Goal: Information Seeking & Learning: Learn about a topic

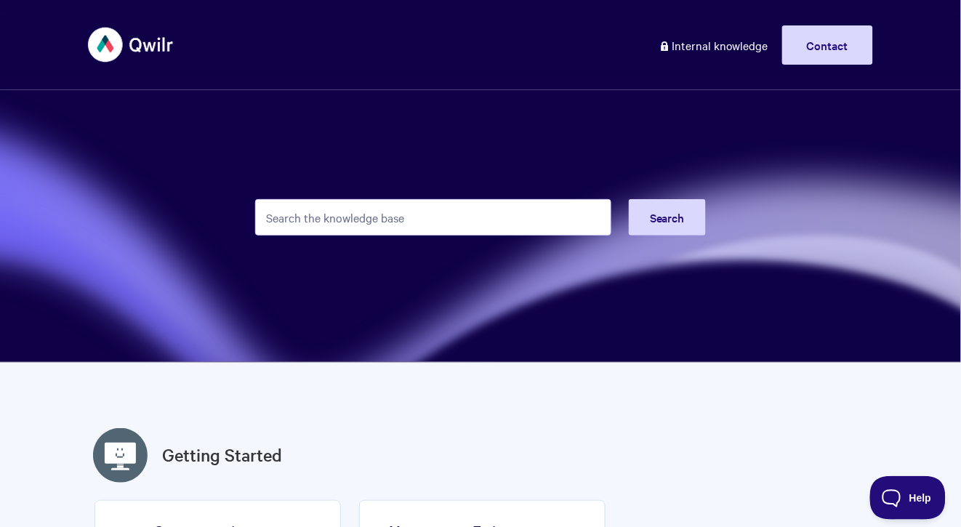
scroll to position [1673, 0]
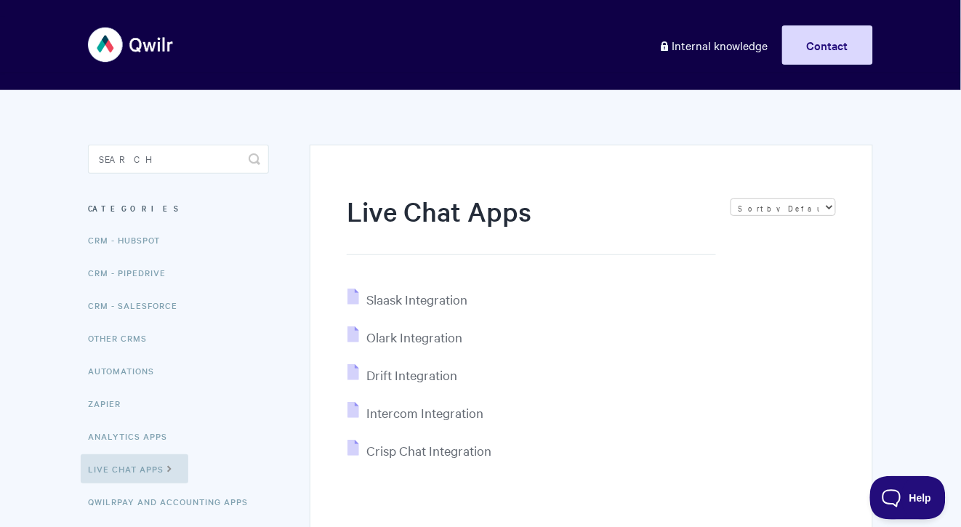
scroll to position [150, 0]
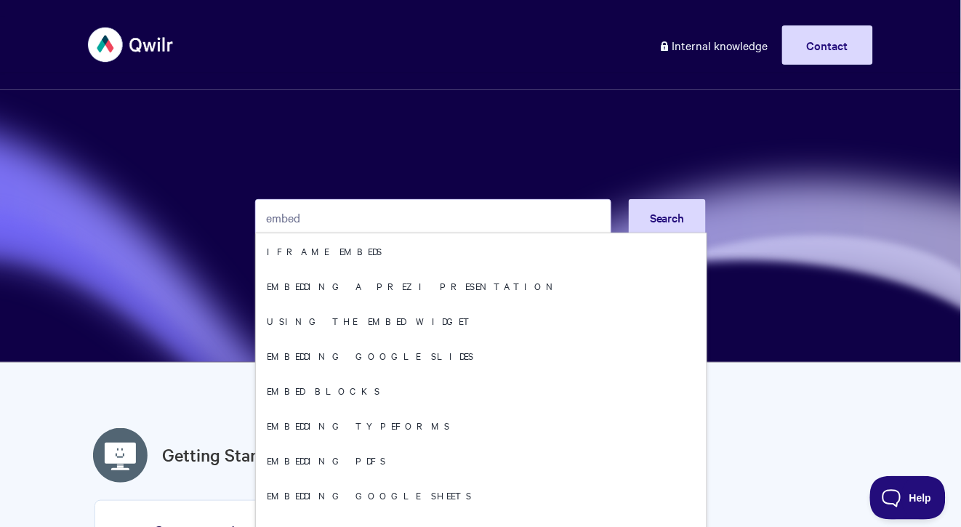
type input "embed"
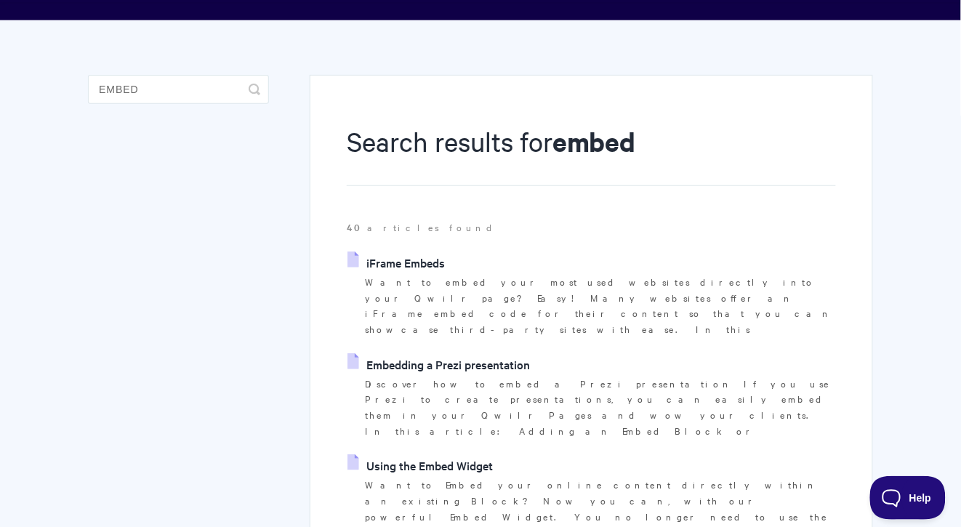
scroll to position [79, 0]
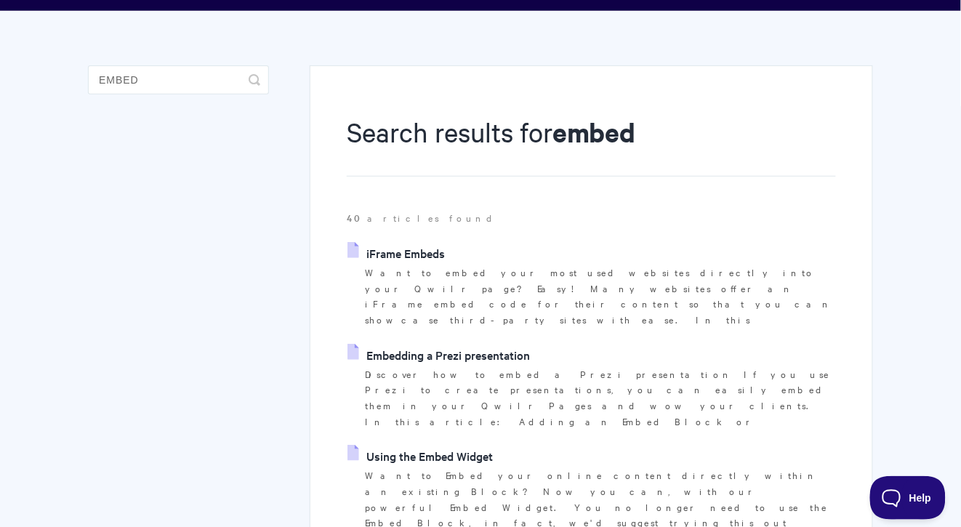
click at [399, 251] on link "iFrame Embeds" at bounding box center [395, 253] width 97 height 22
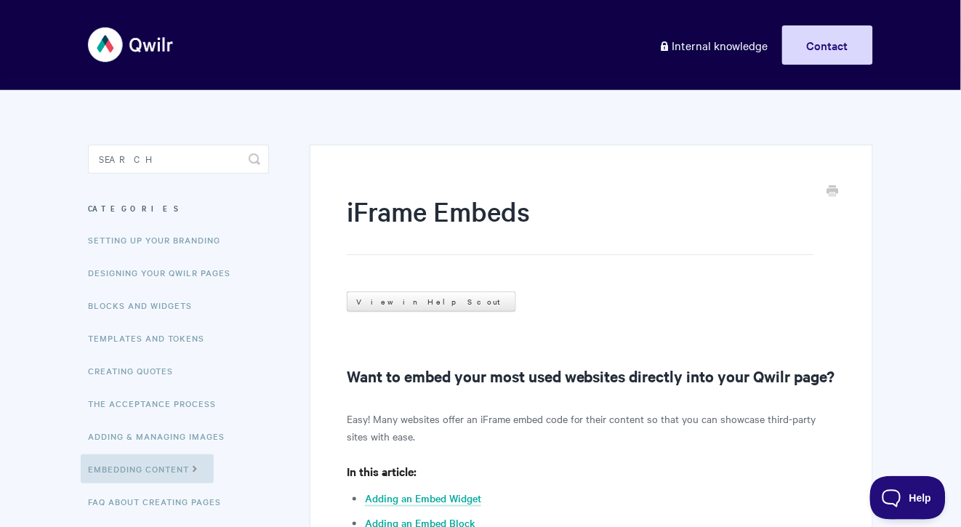
scroll to position [298, 0]
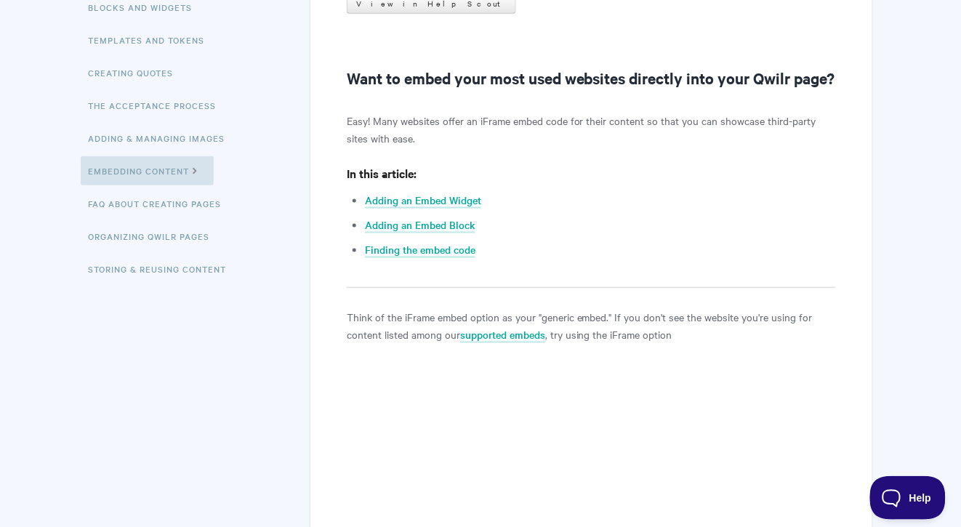
click at [446, 145] on p "Easy! Many websites offer an iFrame embed code for their content so that you ca…" at bounding box center [591, 129] width 489 height 35
drag, startPoint x: 440, startPoint y: 147, endPoint x: 645, endPoint y: 142, distance: 204.3
click at [645, 142] on p "Easy! Many websites offer an iFrame embed code for their content so that you ca…" at bounding box center [591, 129] width 489 height 35
copy p "offer an iFrame embed code for their content"
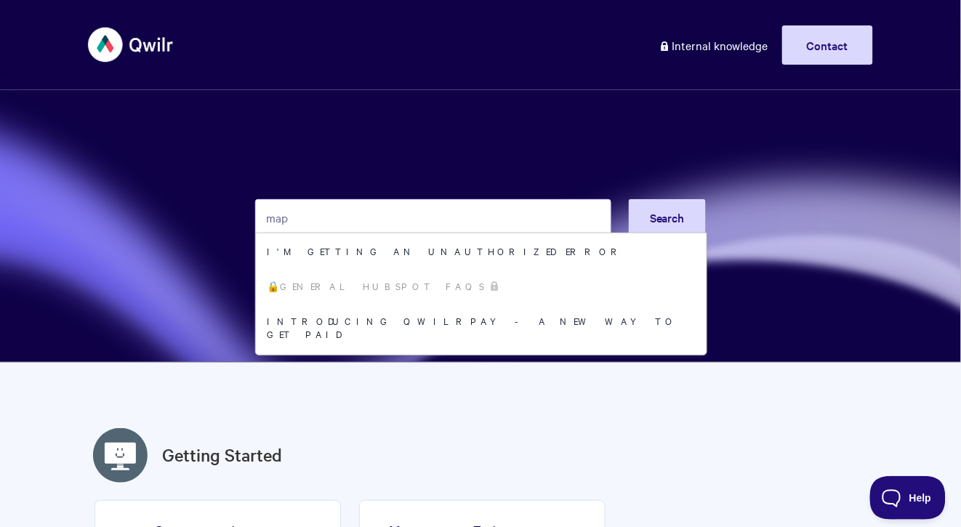
type input "map"
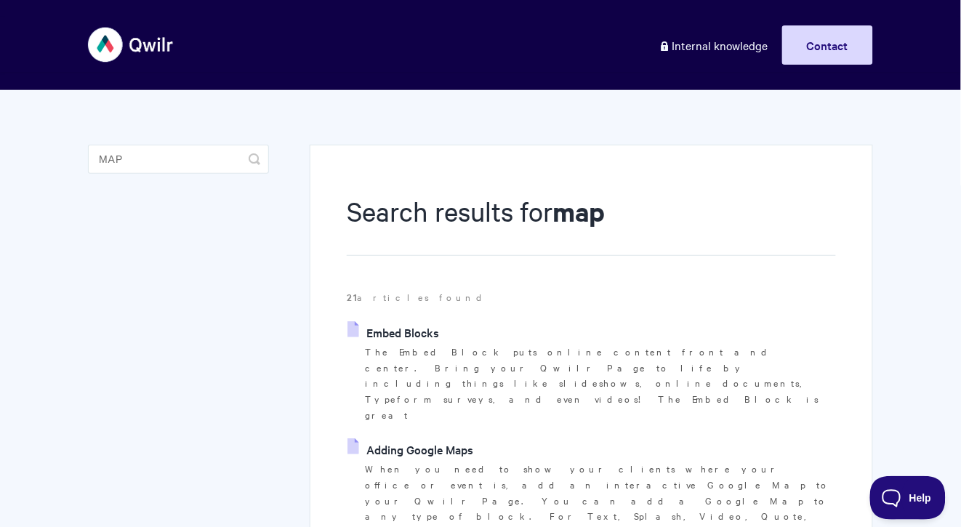
click at [445, 438] on link "Adding Google Maps" at bounding box center [410, 449] width 126 height 22
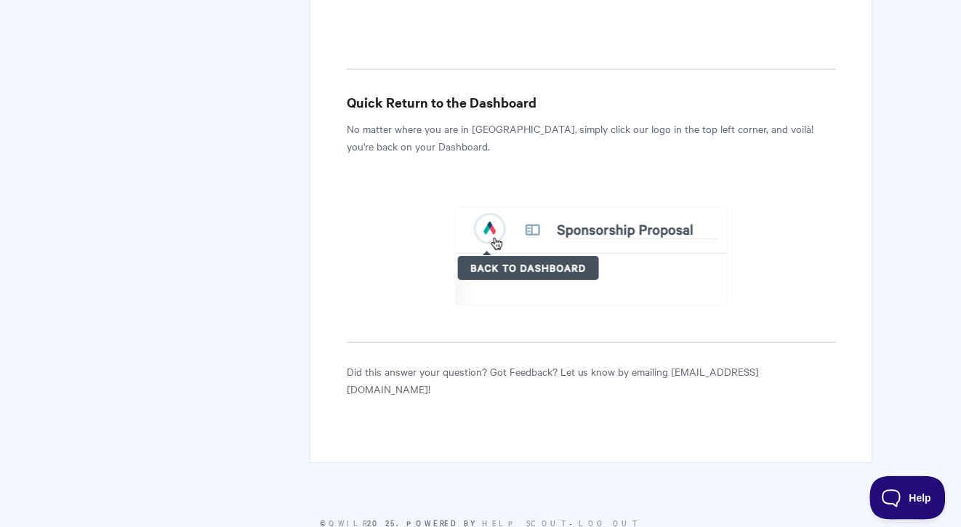
scroll to position [3653, 0]
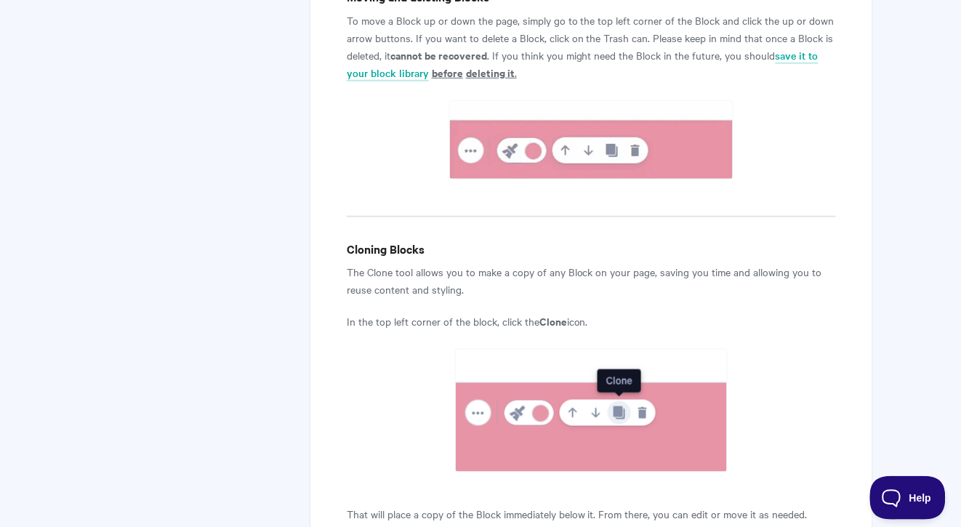
scroll to position [1195, 0]
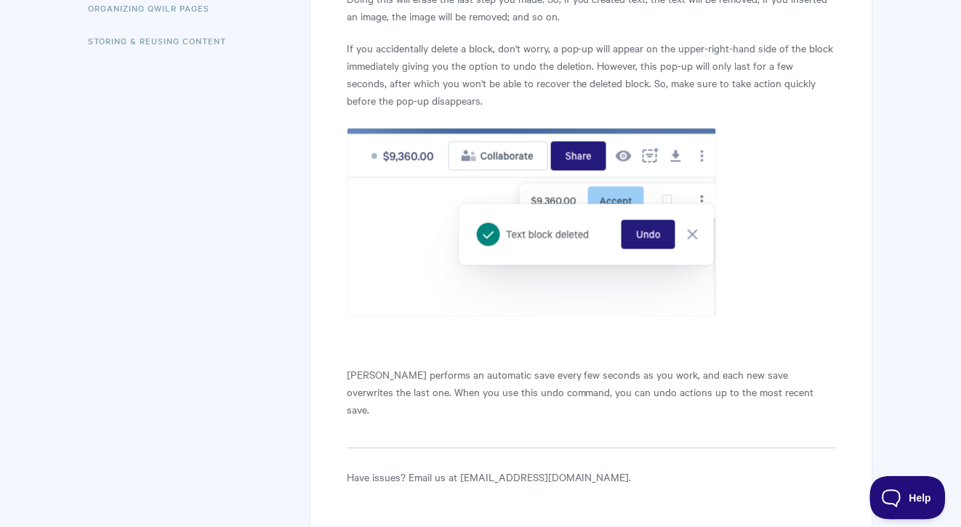
scroll to position [635, 0]
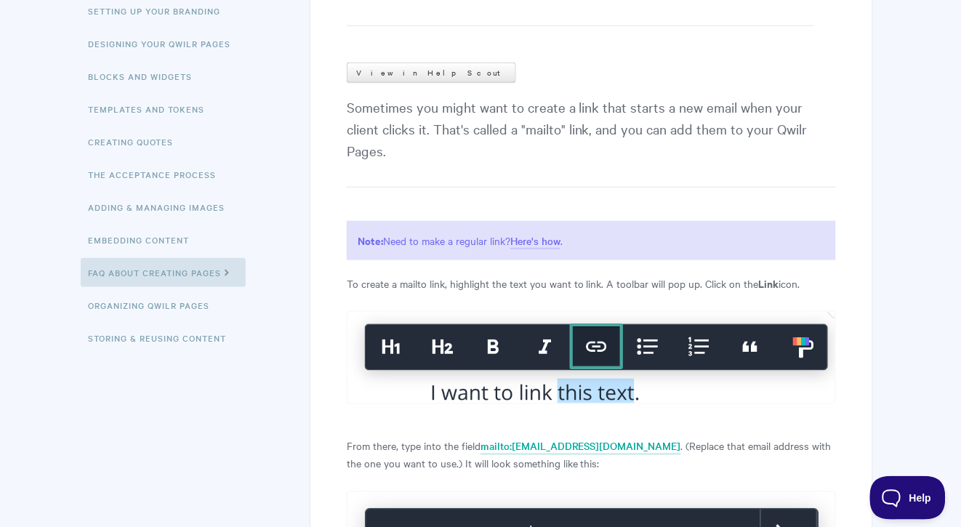
scroll to position [544, 0]
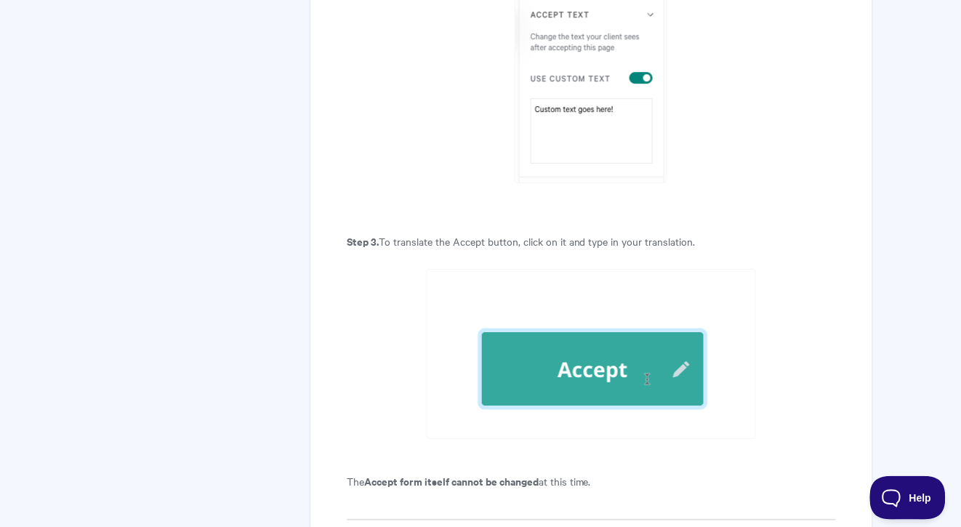
scroll to position [2525, 0]
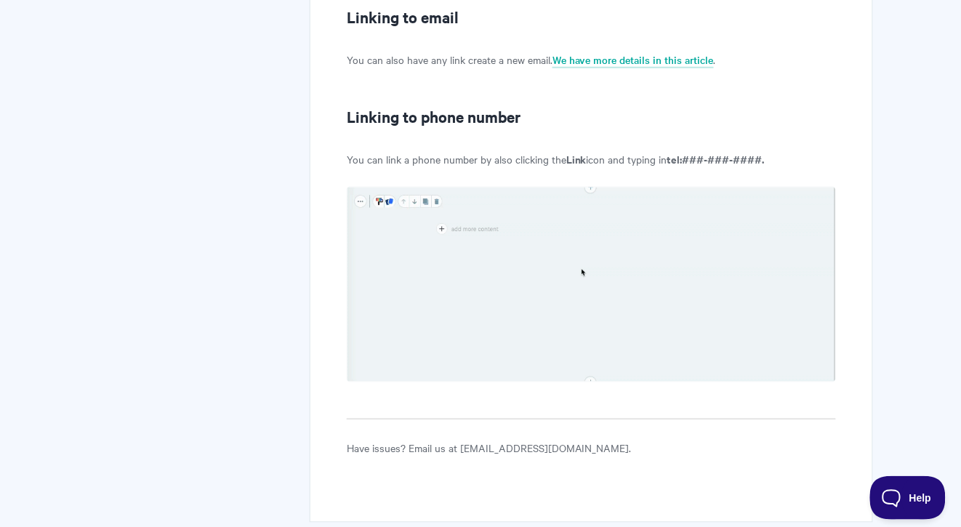
scroll to position [1838, 0]
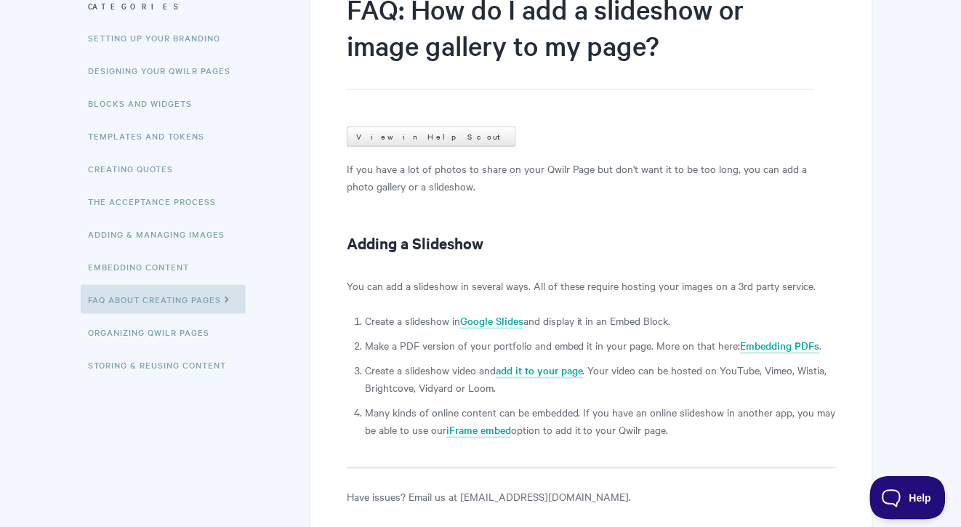
scroll to position [348, 0]
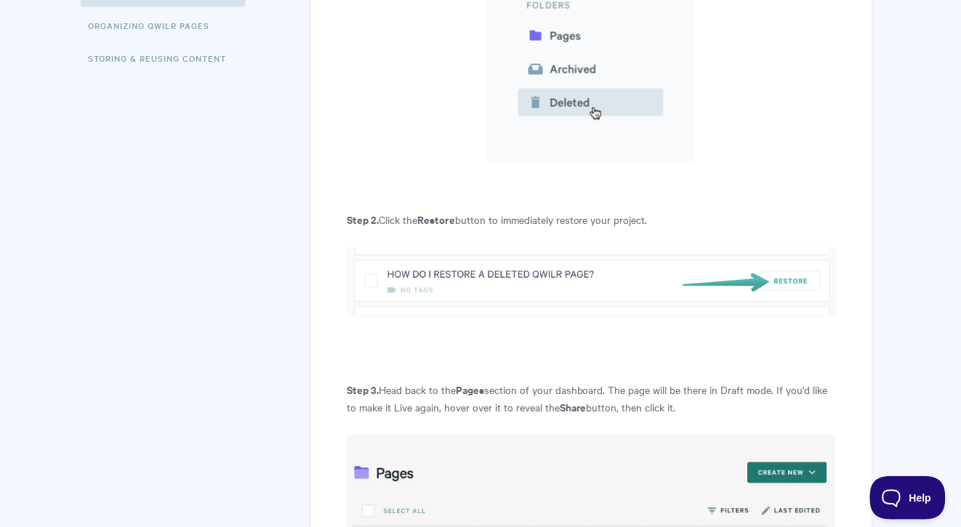
scroll to position [669, 0]
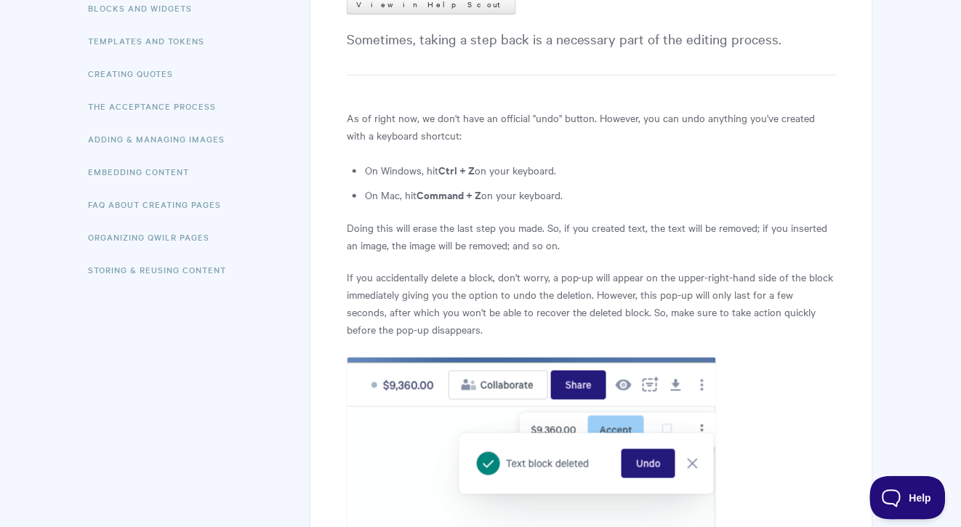
scroll to position [577, 0]
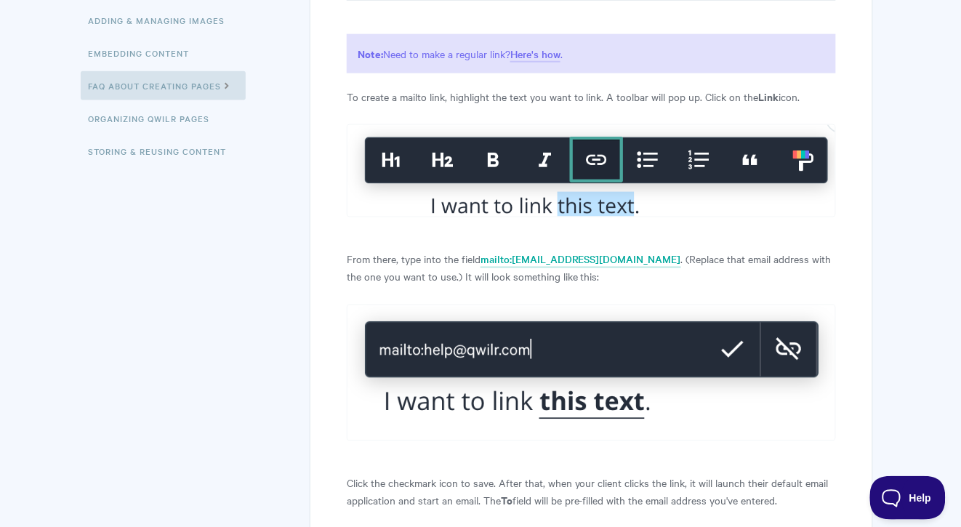
scroll to position [484, 0]
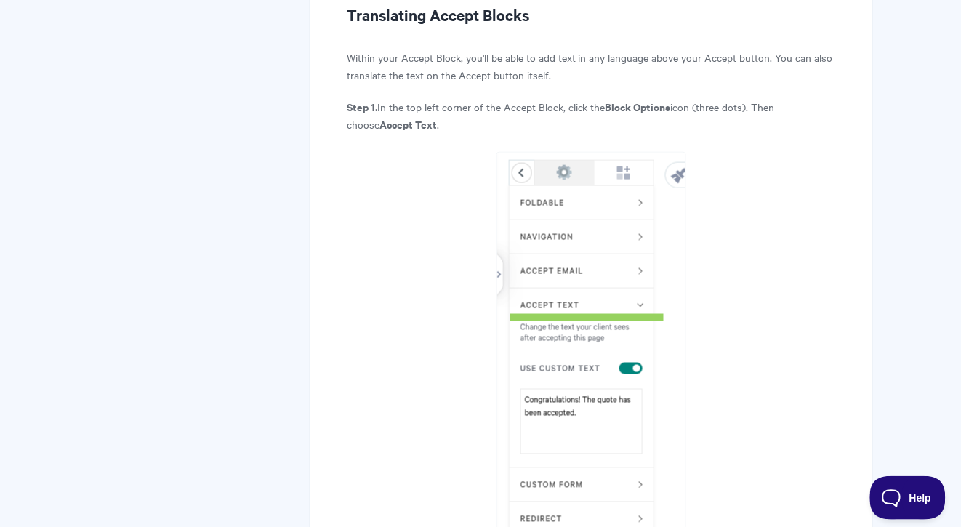
scroll to position [1935, 0]
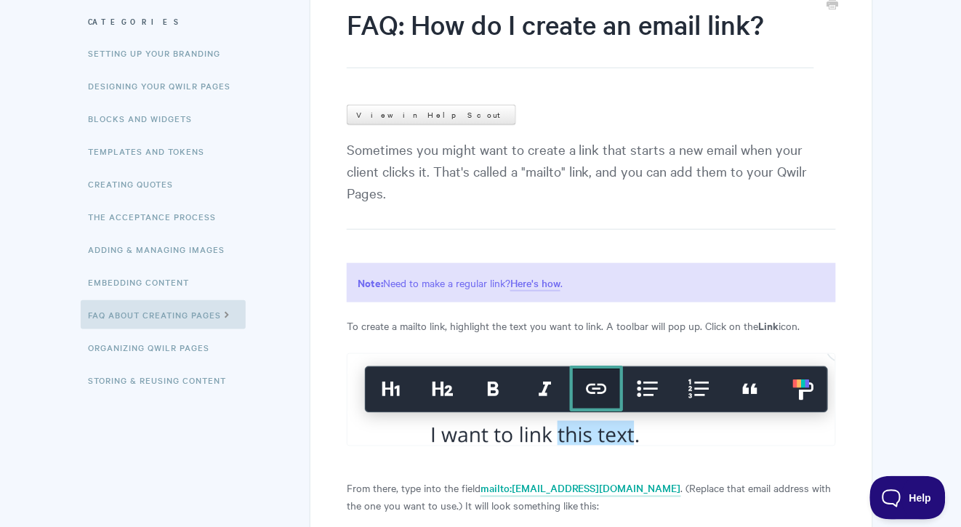
scroll to position [269, 0]
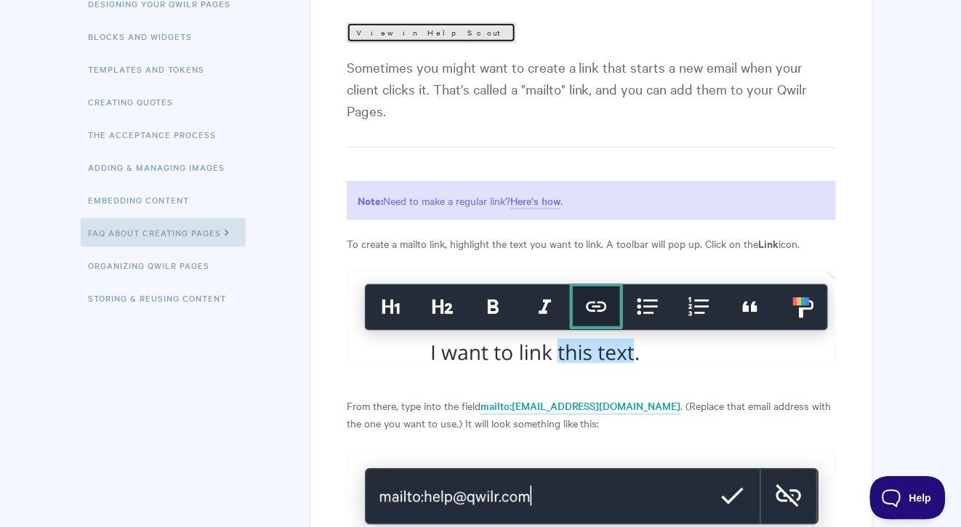
click at [413, 29] on link "View in Help Scout" at bounding box center [431, 33] width 169 height 20
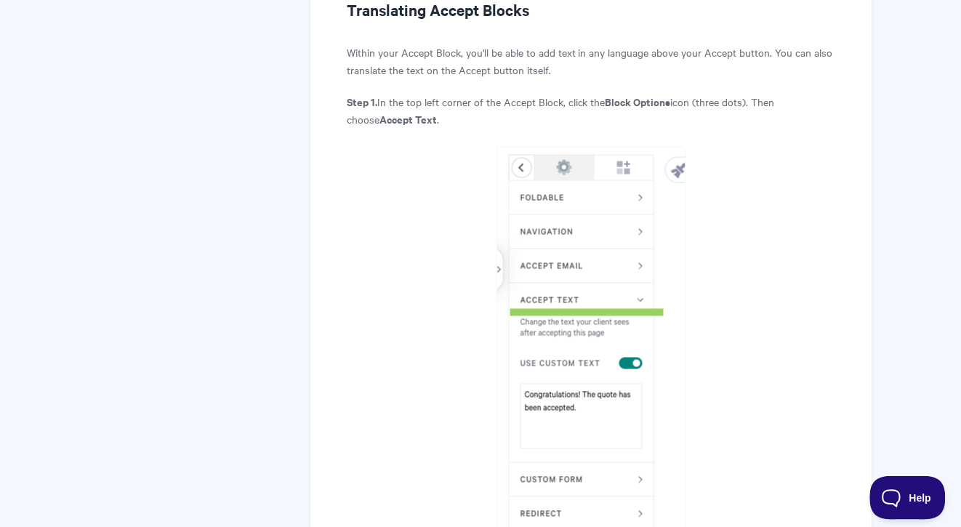
scroll to position [1694, 0]
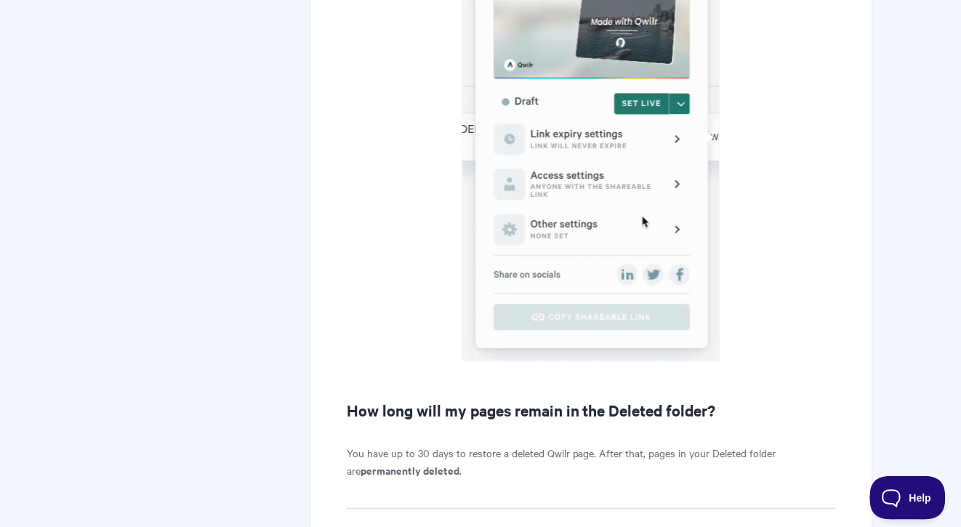
scroll to position [1411, 0]
